Goal: Communication & Community: Answer question/provide support

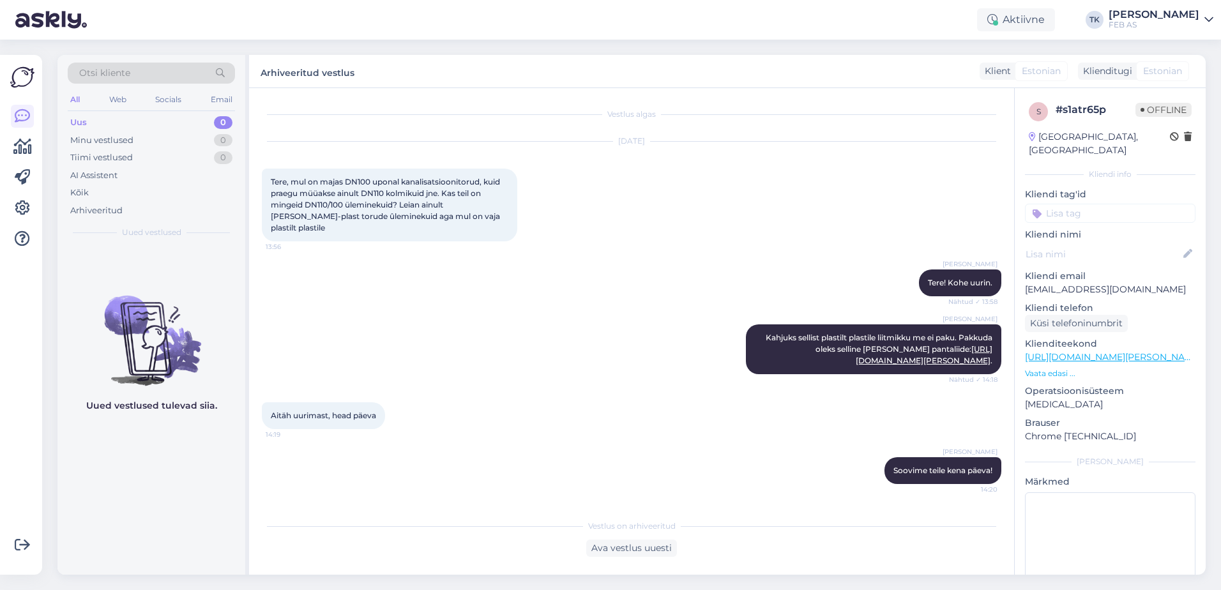
click at [1171, 24] on div "FEB AS" at bounding box center [1154, 25] width 91 height 10
click at [1098, 103] on div "Logi välja" at bounding box center [1099, 109] width 227 height 23
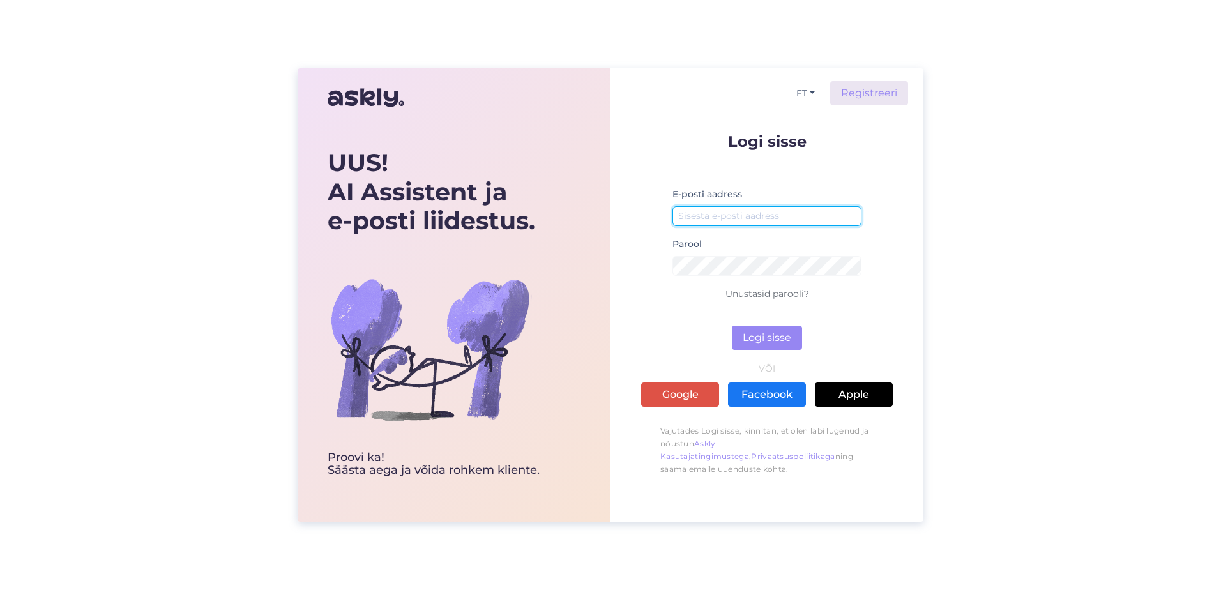
click at [747, 209] on input "email" at bounding box center [766, 216] width 189 height 20
type input "triinu.kaldas@feb.ee"
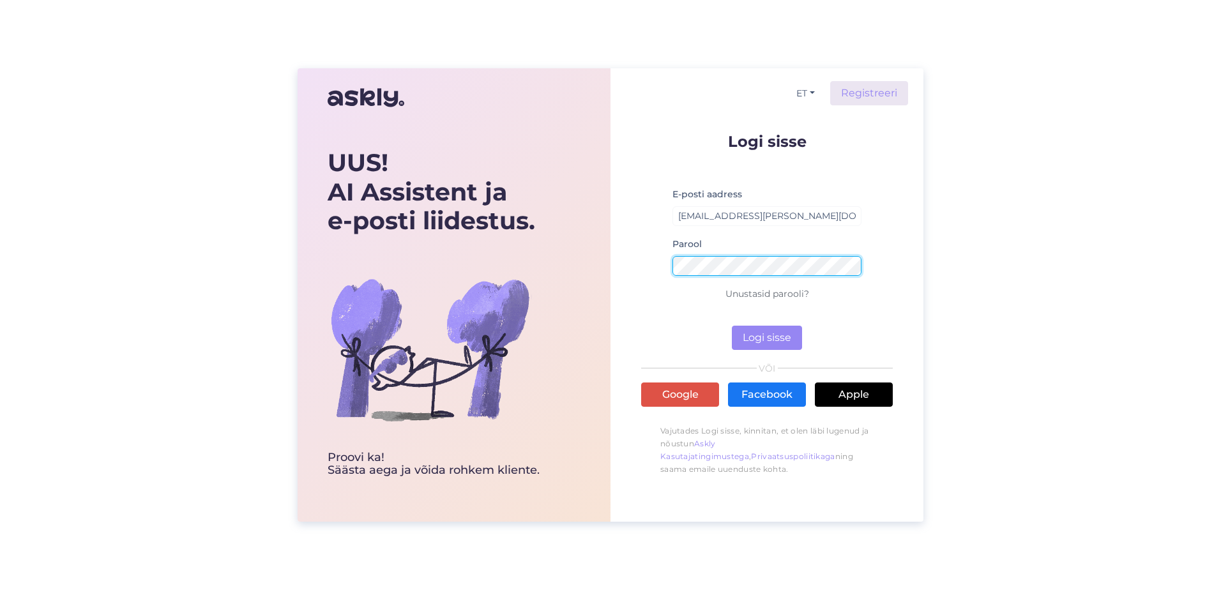
click at [732, 326] on button "Logi sisse" at bounding box center [767, 338] width 70 height 24
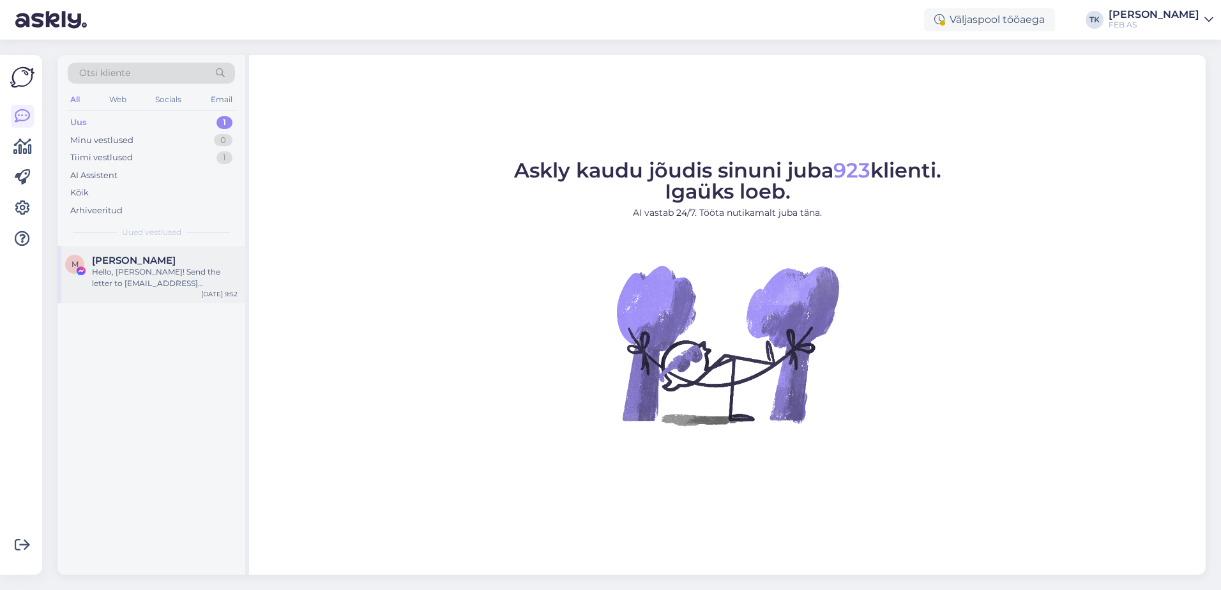
click at [197, 284] on div "Hello, Malcom! Send the letter to feb@feb.ee. From there it will be forwarded t…" at bounding box center [165, 277] width 146 height 23
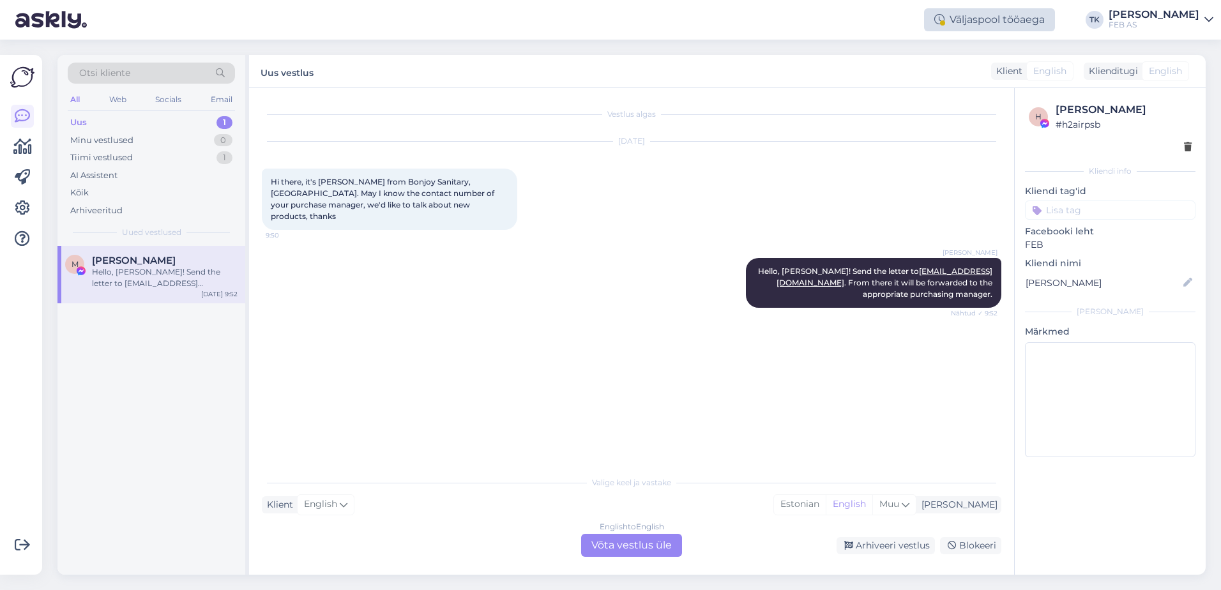
click at [1048, 13] on div "Väljaspool tööaega" at bounding box center [989, 19] width 131 height 23
click at [1049, 13] on div "Väljaspool tööaega" at bounding box center [989, 19] width 131 height 23
click at [148, 142] on div "Minu vestlused 0" at bounding box center [151, 141] width 167 height 18
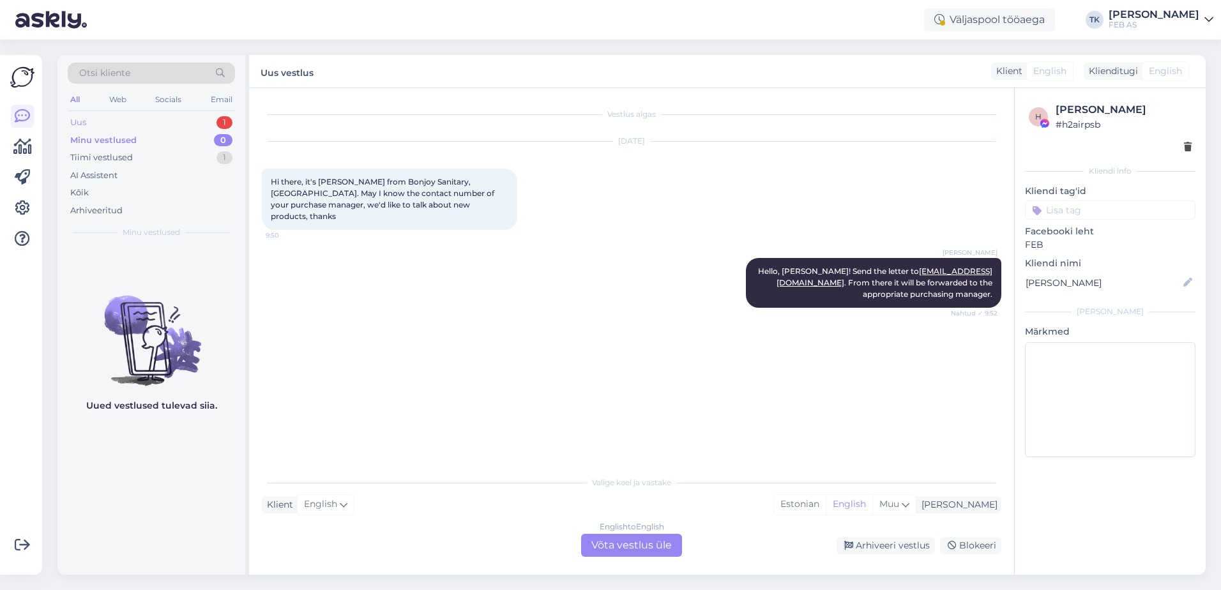
click at [155, 127] on div "Uus 1" at bounding box center [151, 123] width 167 height 18
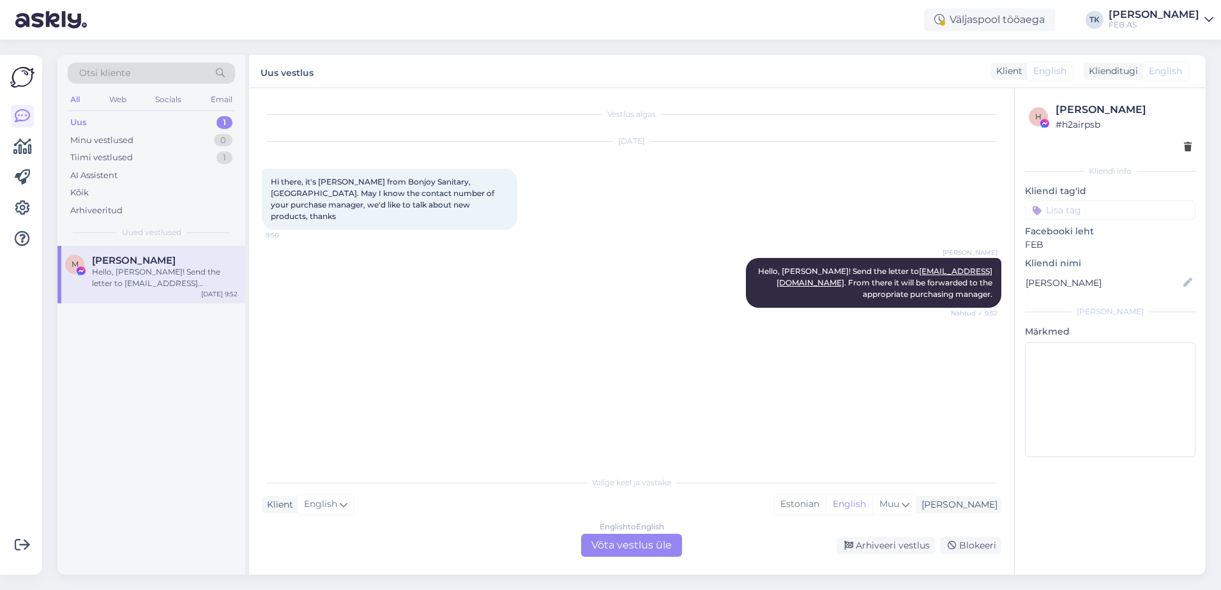
click at [158, 267] on div "Hello, Malcom! Send the letter to feb@feb.ee. From there it will be forwarded t…" at bounding box center [165, 277] width 146 height 23
click at [181, 156] on div "Tiimi vestlused 1" at bounding box center [151, 158] width 167 height 18
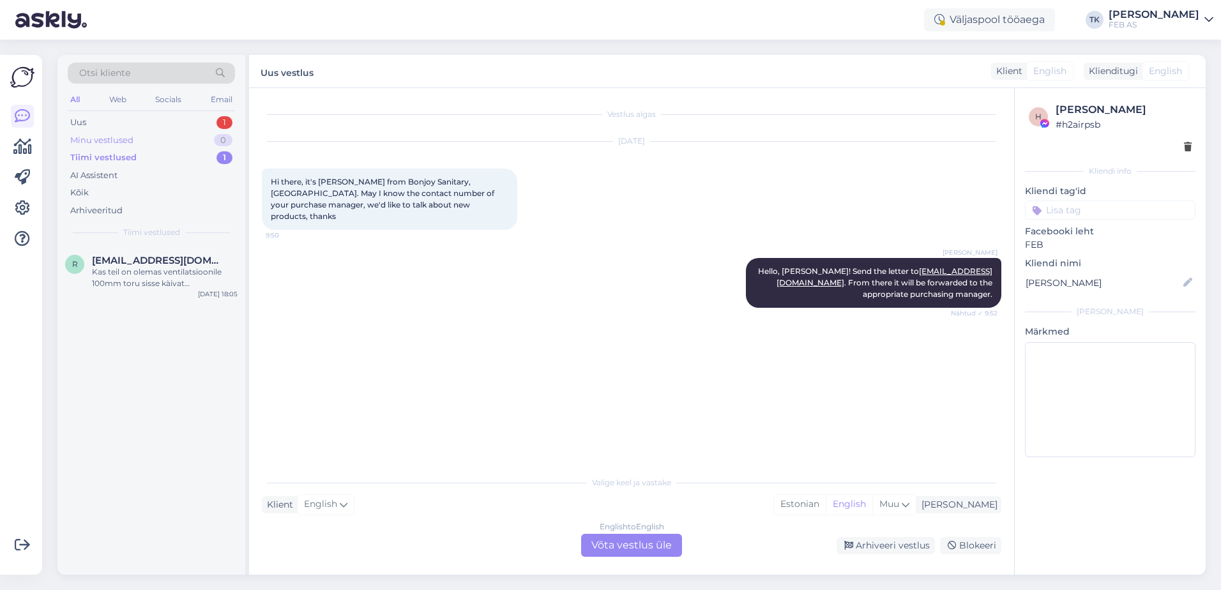
click at [190, 135] on div "Minu vestlused 0" at bounding box center [151, 141] width 167 height 18
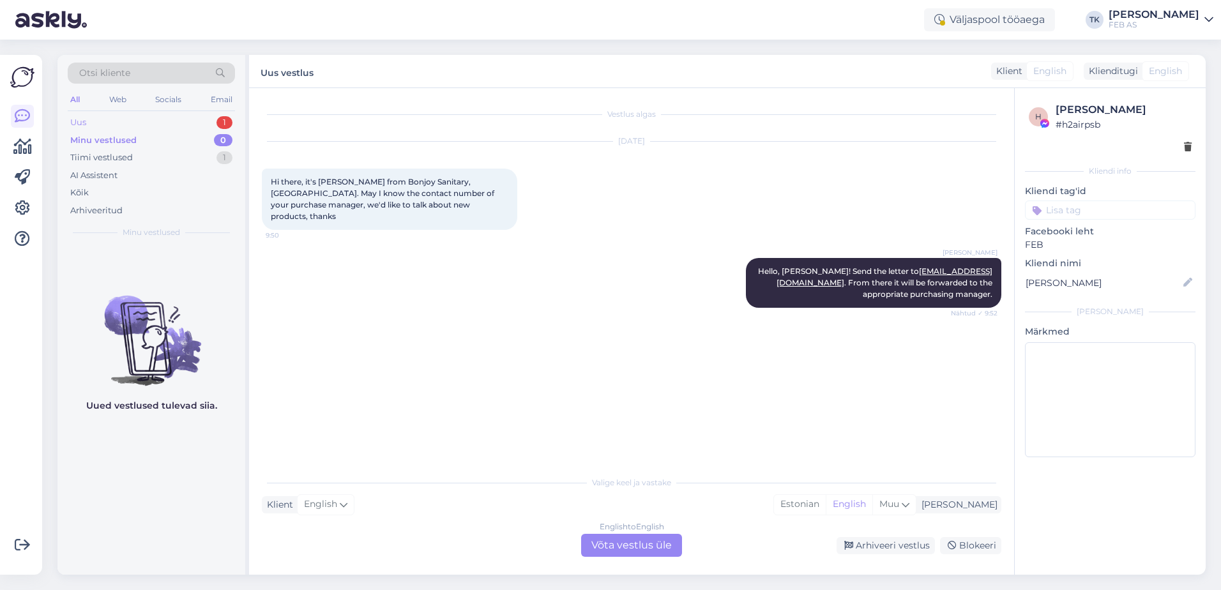
click at [198, 118] on div "Uus 1" at bounding box center [151, 123] width 167 height 18
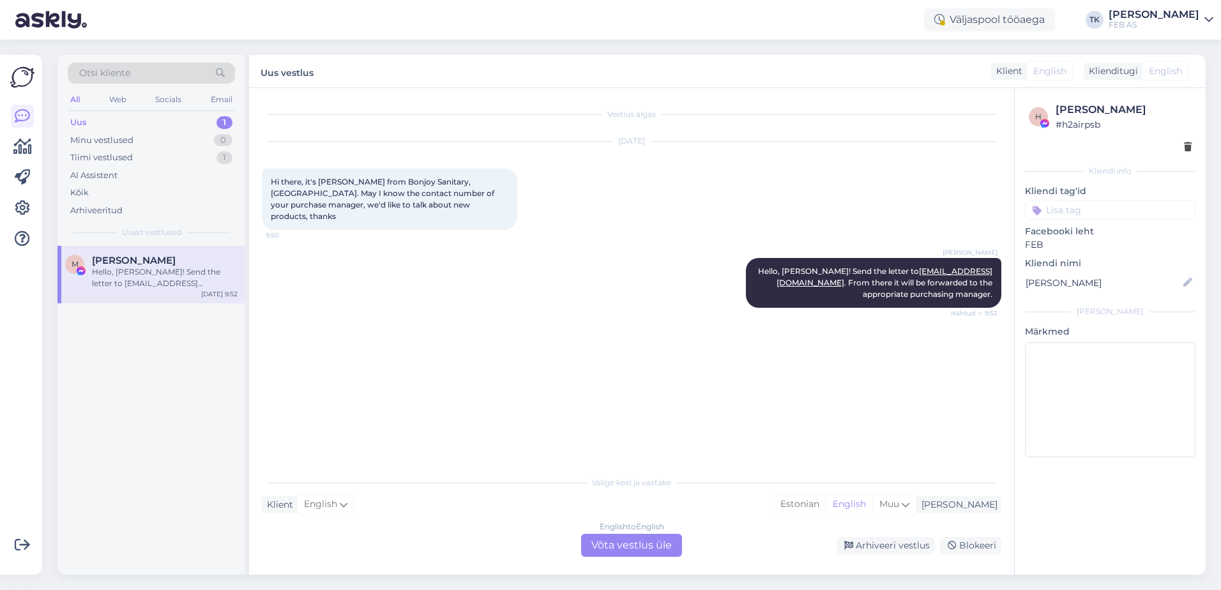
click at [176, 288] on div "Hello, Malcom! Send the letter to feb@feb.ee. From there it will be forwarded t…" at bounding box center [165, 277] width 146 height 23
click at [650, 550] on div "English to English Võta vestlus üle" at bounding box center [631, 545] width 101 height 23
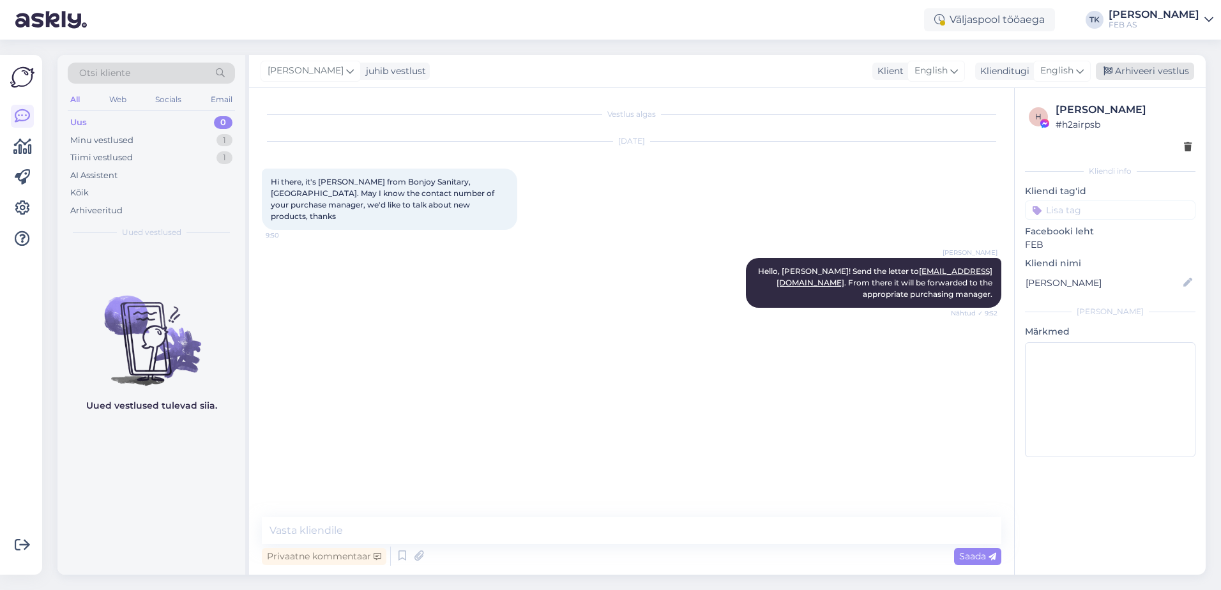
click at [1160, 71] on div "Arhiveeri vestlus" at bounding box center [1145, 71] width 98 height 17
